Goal: Task Accomplishment & Management: Complete application form

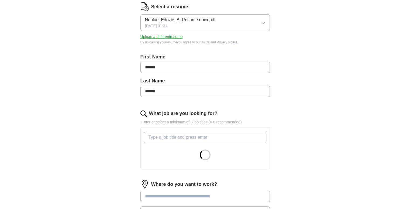
scroll to position [78, 0]
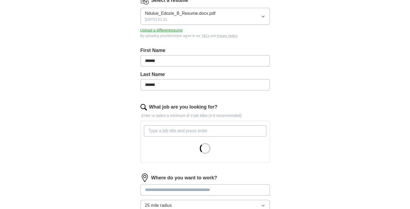
click at [176, 131] on input "What job are you looking for?" at bounding box center [205, 130] width 122 height 11
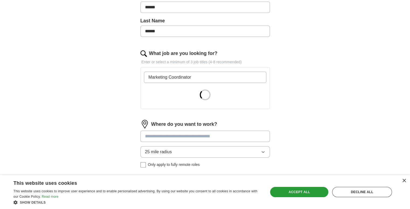
scroll to position [132, 0]
type input "Marketing Coordinator"
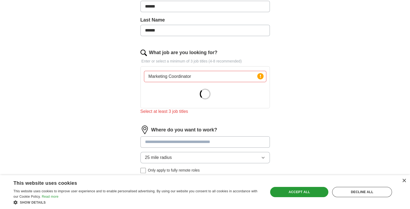
click at [210, 89] on div at bounding box center [205, 93] width 122 height 19
click at [211, 74] on input "Marketing Coordinator" at bounding box center [205, 76] width 122 height 11
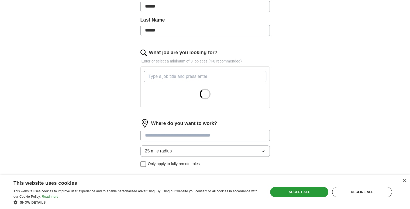
click at [192, 79] on input "What job are you looking for?" at bounding box center [205, 76] width 122 height 11
type input "Marketing Associate"
click at [192, 79] on input "What job are you looking for?" at bounding box center [205, 76] width 122 height 11
type input "M"
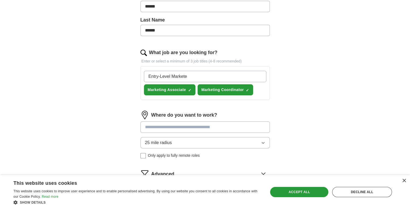
type input "Entry-Level Marketer"
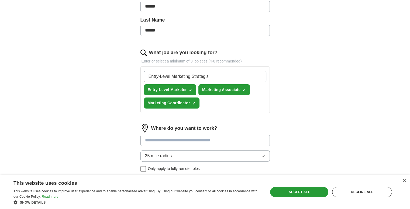
type input "Entry-Level Marketing Strategist"
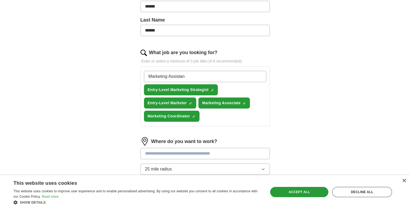
type input "Marketing Assistant"
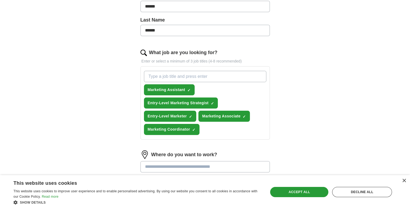
click at [161, 76] on input "What job are you looking for?" at bounding box center [205, 76] width 122 height 11
type input "R"
type input "D"
click at [150, 77] on input "Growth Marketer" at bounding box center [205, 76] width 122 height 11
type input "Entry-Level Growth Marketer"
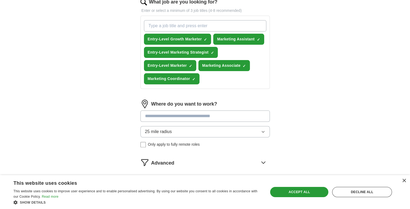
scroll to position [187, 0]
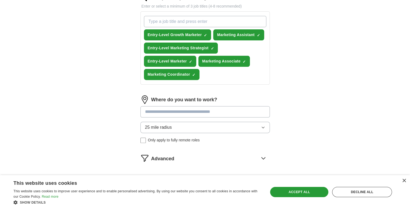
click at [227, 112] on input at bounding box center [204, 111] width 129 height 11
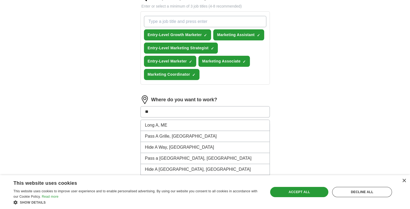
type input "*"
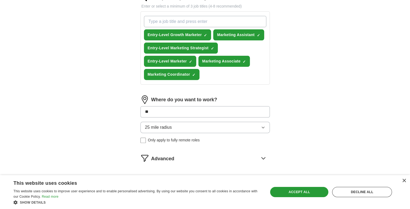
type input "*"
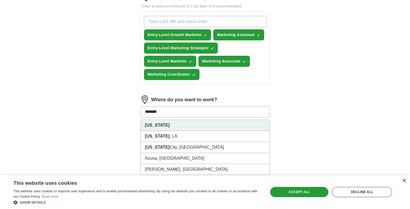
click at [161, 123] on li "[US_STATE]" at bounding box center [205, 125] width 129 height 11
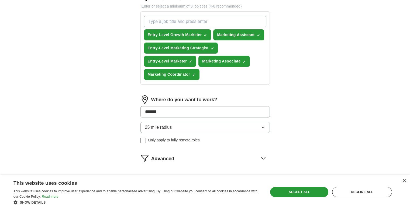
click at [140, 176] on button "Start applying for jobs" at bounding box center [204, 181] width 129 height 11
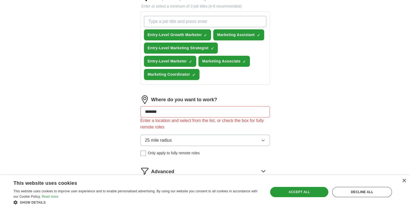
click at [163, 109] on input "*******" at bounding box center [204, 111] width 129 height 11
drag, startPoint x: 162, startPoint y: 111, endPoint x: 140, endPoint y: 111, distance: 21.3
click at [140, 111] on input "*******" at bounding box center [204, 111] width 129 height 11
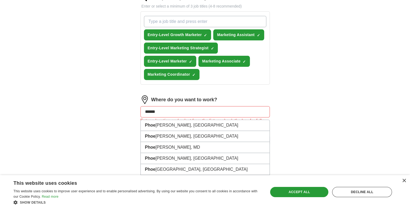
type input "*******"
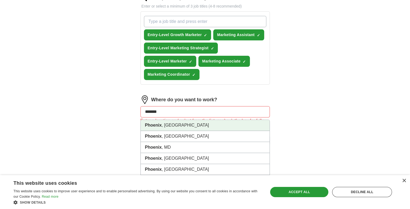
click at [151, 125] on strong "Phoenix" at bounding box center [153, 125] width 17 height 5
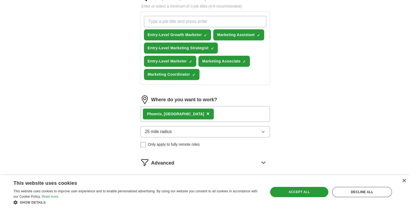
click at [187, 114] on div "[GEOGRAPHIC_DATA] , [GEOGRAPHIC_DATA] ×" at bounding box center [204, 114] width 129 height 16
click at [197, 114] on div "[GEOGRAPHIC_DATA] , [GEOGRAPHIC_DATA] ×" at bounding box center [204, 114] width 129 height 16
click at [180, 112] on div "[GEOGRAPHIC_DATA] , [GEOGRAPHIC_DATA] ×" at bounding box center [178, 114] width 71 height 11
click at [195, 111] on div "[GEOGRAPHIC_DATA] , [GEOGRAPHIC_DATA] ×" at bounding box center [204, 114] width 129 height 16
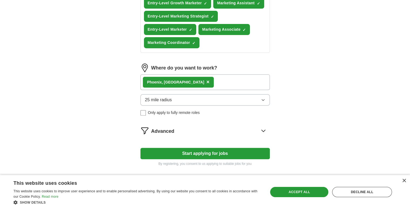
scroll to position [219, 0]
click at [187, 129] on div "Advanced" at bounding box center [210, 130] width 119 height 9
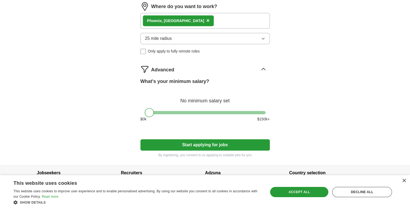
scroll to position [282, 0]
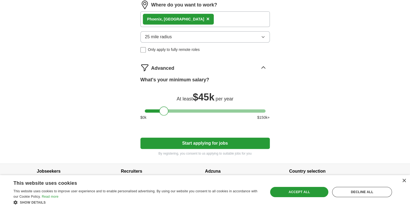
drag, startPoint x: 150, startPoint y: 108, endPoint x: 165, endPoint y: 111, distance: 14.9
click at [165, 111] on div at bounding box center [163, 110] width 9 height 9
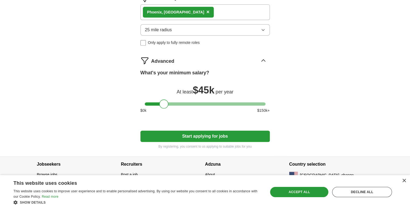
scroll to position [289, 0]
click at [185, 131] on button "Start applying for jobs" at bounding box center [204, 136] width 129 height 11
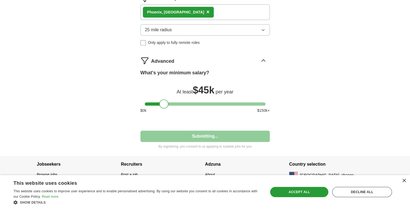
select select "**"
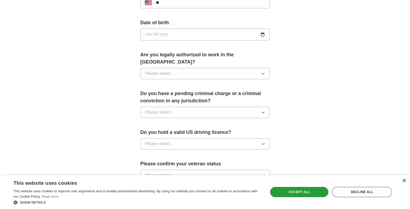
scroll to position [231, 0]
click at [182, 68] on button "Please select..." at bounding box center [204, 73] width 129 height 11
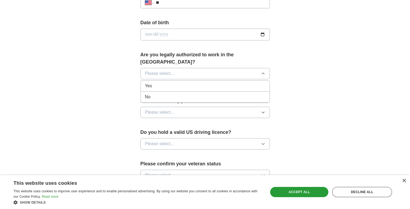
click at [175, 83] on div "Yes" at bounding box center [205, 86] width 120 height 6
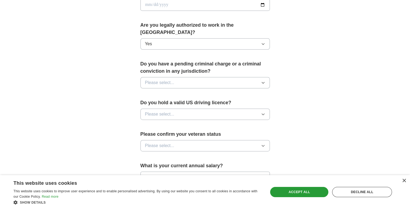
scroll to position [265, 0]
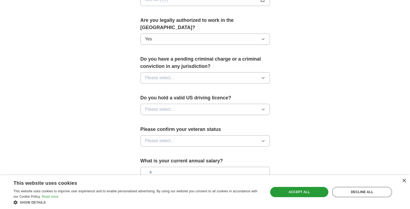
click at [175, 77] on div "Do you have a pending criminal charge or a criminal conviction in any jurisdict…" at bounding box center [204, 72] width 129 height 32
click at [177, 72] on button "Please select..." at bounding box center [204, 77] width 129 height 11
click at [169, 98] on div "No" at bounding box center [205, 101] width 120 height 6
click at [173, 106] on span "Please select..." at bounding box center [159, 109] width 29 height 6
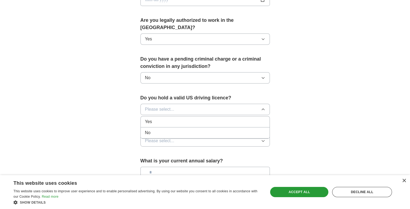
click at [178, 83] on form "**********" at bounding box center [204, 44] width 129 height 385
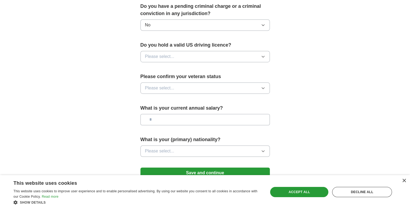
scroll to position [319, 0]
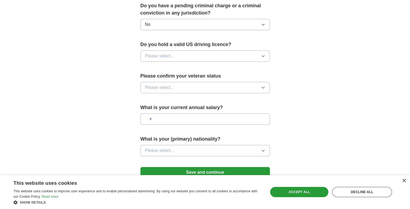
click at [184, 85] on div "Please confirm your veteran status Please select..." at bounding box center [204, 85] width 129 height 25
click at [184, 82] on button "Please select..." at bounding box center [204, 87] width 129 height 11
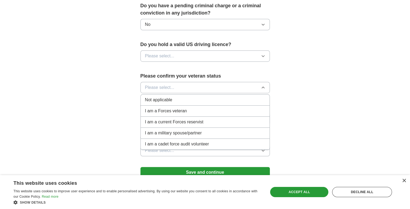
click at [174, 97] on div "Not applicable" at bounding box center [205, 100] width 120 height 6
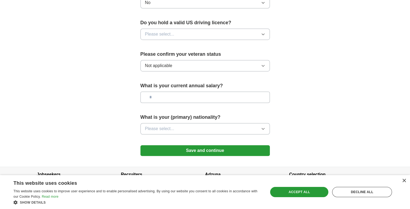
scroll to position [344, 0]
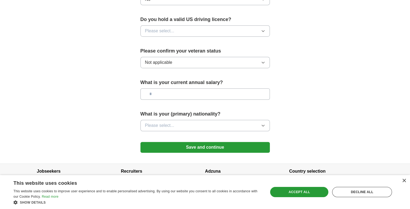
click at [174, 142] on button "Save and continue" at bounding box center [204, 147] width 129 height 11
